Goal: Information Seeking & Learning: Learn about a topic

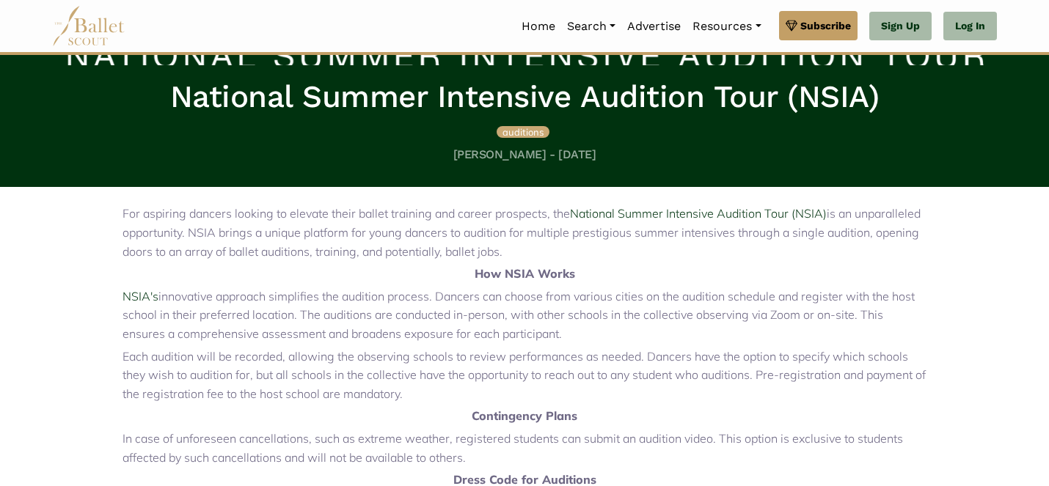
scroll to position [293, 0]
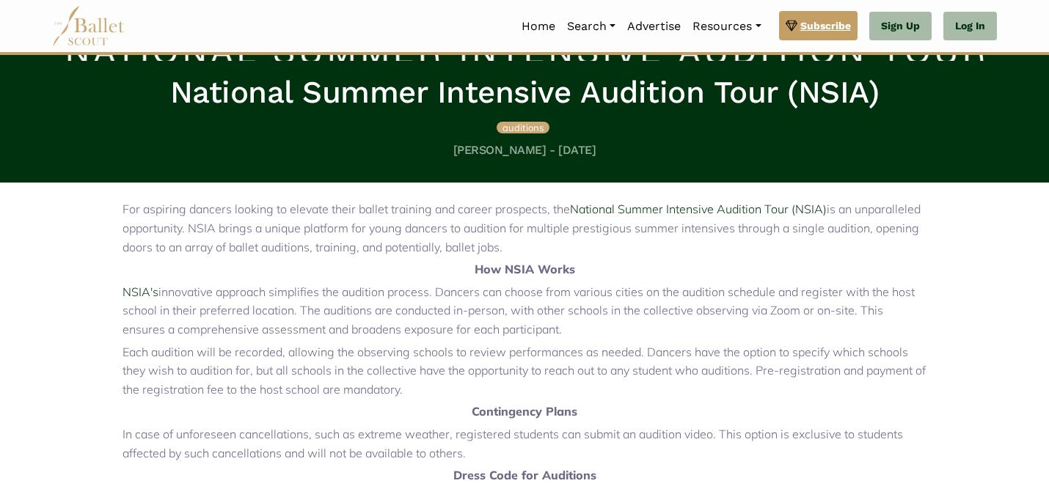
click at [819, 29] on span "Subscribe" at bounding box center [825, 26] width 51 height 16
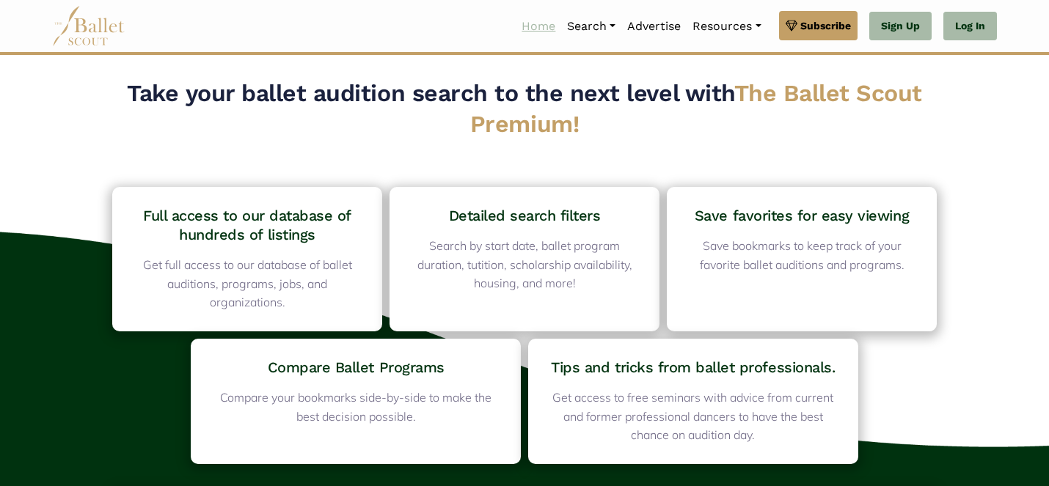
click at [535, 25] on link "Home" at bounding box center [537, 26] width 45 height 31
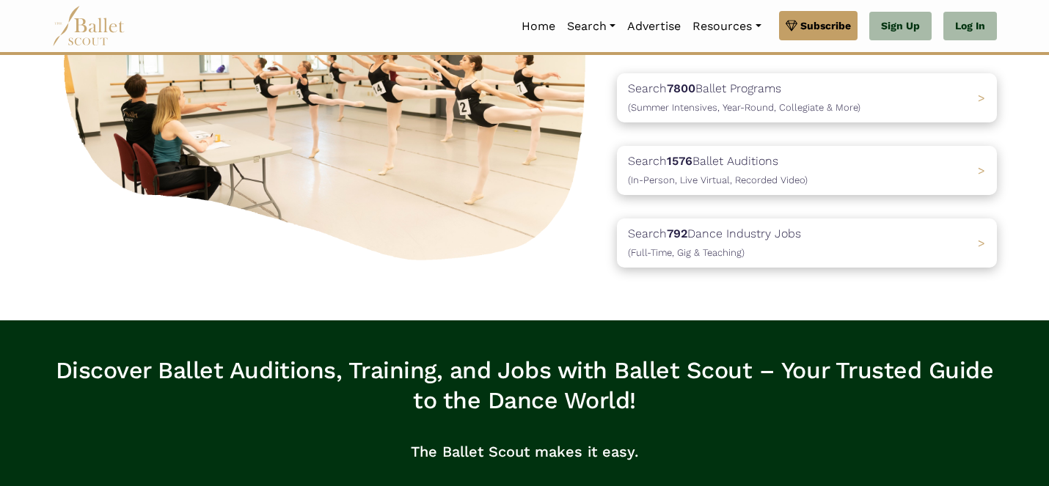
scroll to position [208, 0]
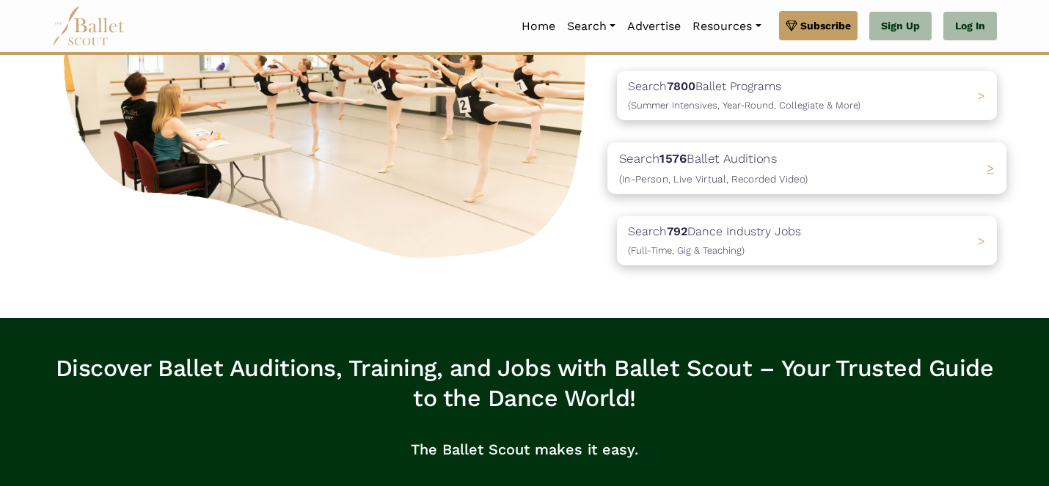
click at [660, 183] on span "(In-Person, Live Virtual, Recorded Video)" at bounding box center [713, 179] width 188 height 12
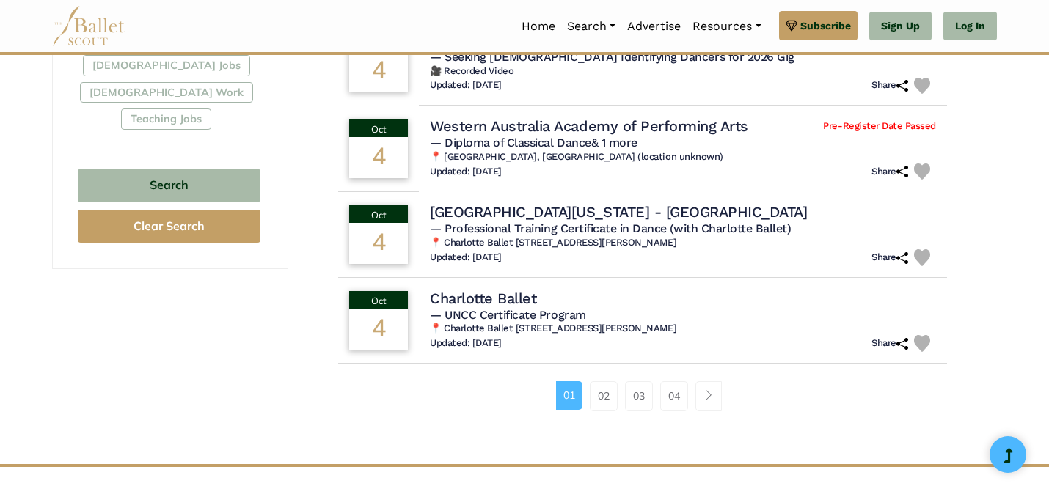
scroll to position [908, 0]
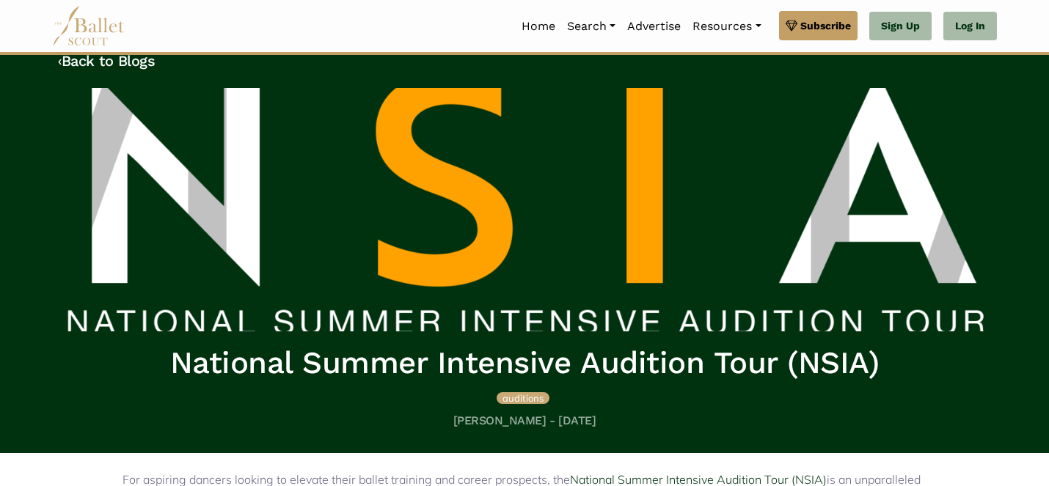
scroll to position [39, 0]
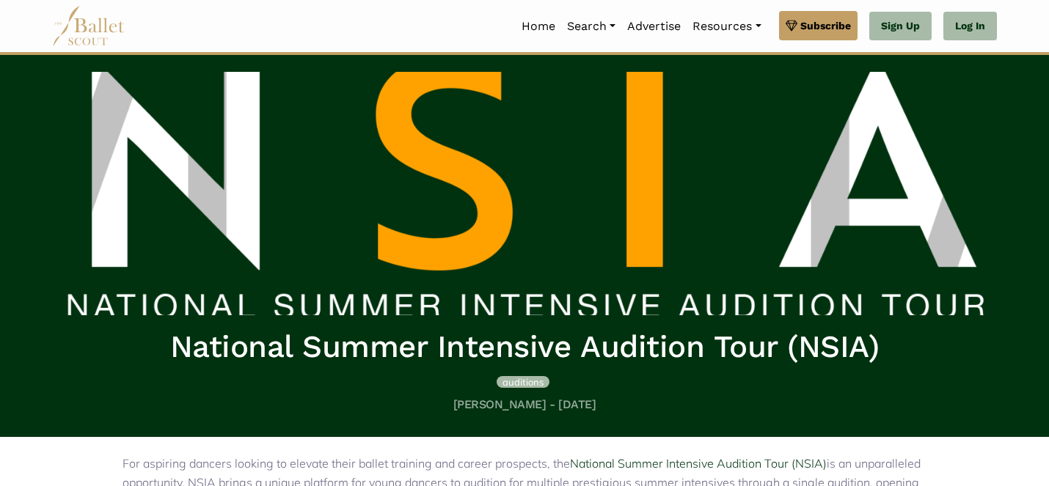
click at [534, 381] on span "auditions" at bounding box center [522, 382] width 41 height 12
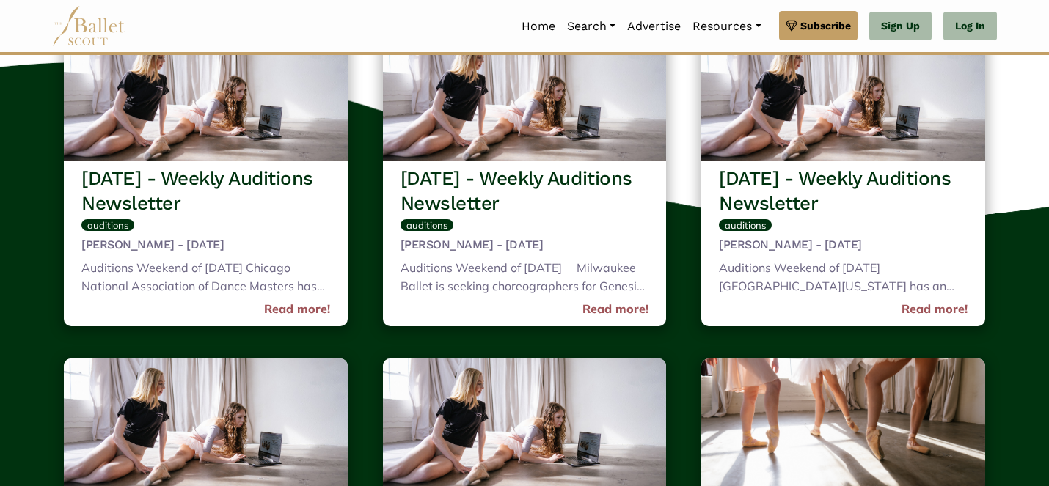
scroll to position [189, 0]
